Goal: Navigation & Orientation: Find specific page/section

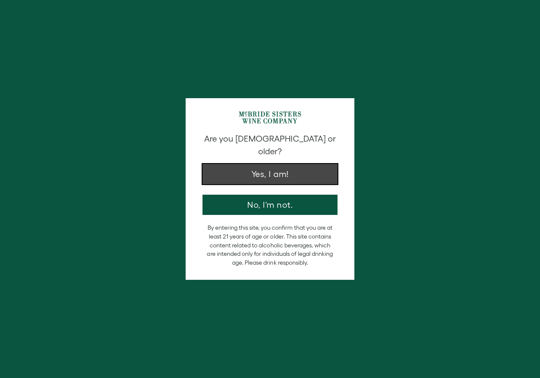
click at [278, 167] on button "Yes, I am!" at bounding box center [269, 174] width 135 height 20
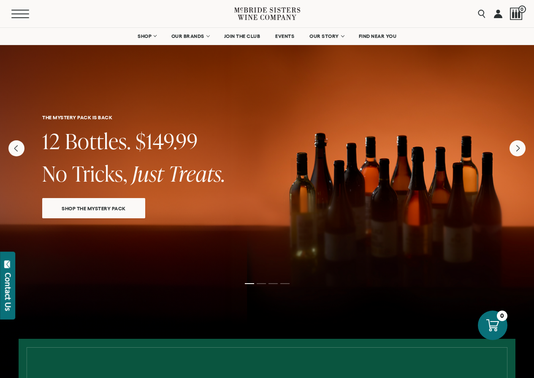
click at [23, 13] on button "Menu" at bounding box center [26, 14] width 30 height 8
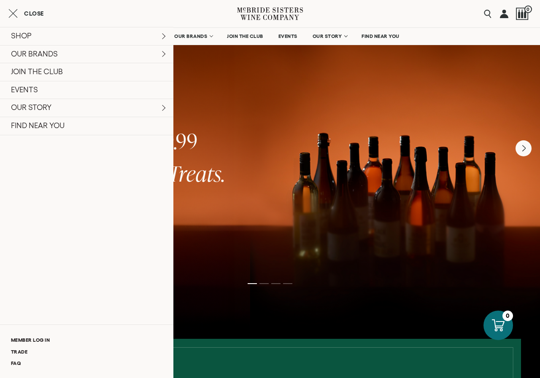
click at [14, 11] on icon "Close cart" at bounding box center [12, 13] width 9 height 10
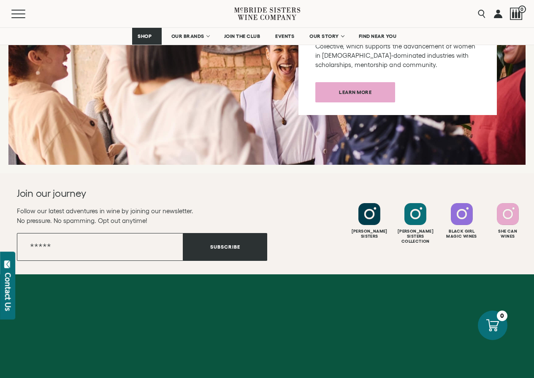
scroll to position [3390, 0]
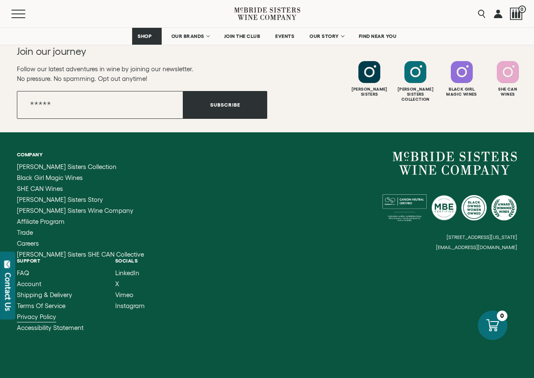
click at [56, 313] on span "Privacy Policy" at bounding box center [36, 316] width 39 height 7
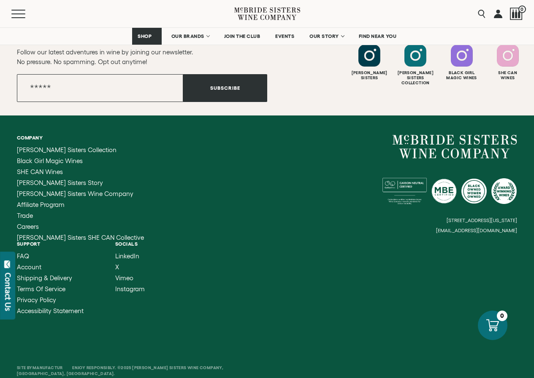
scroll to position [1057, 0]
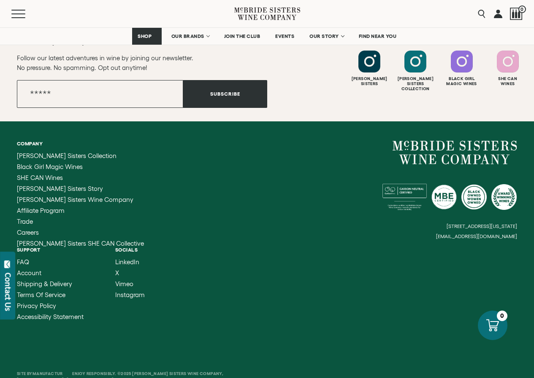
drag, startPoint x: 523, startPoint y: 237, endPoint x: 442, endPoint y: 236, distance: 81.0
click at [442, 236] on div "Company McBride Sisters Collection Black Girl Magic Wines SHE CAN Wines McBride…" at bounding box center [267, 230] width 534 height 218
click at [456, 236] on small "[EMAIL_ADDRESS][DOMAIN_NAME]" at bounding box center [476, 237] width 81 height 6
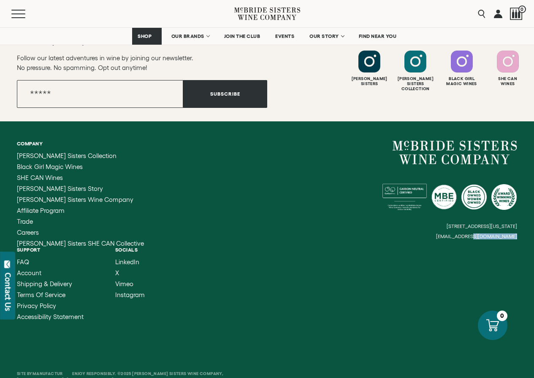
click at [456, 236] on small "[EMAIL_ADDRESS][DOMAIN_NAME]" at bounding box center [476, 237] width 81 height 6
